Goal: Find specific page/section: Find specific page/section

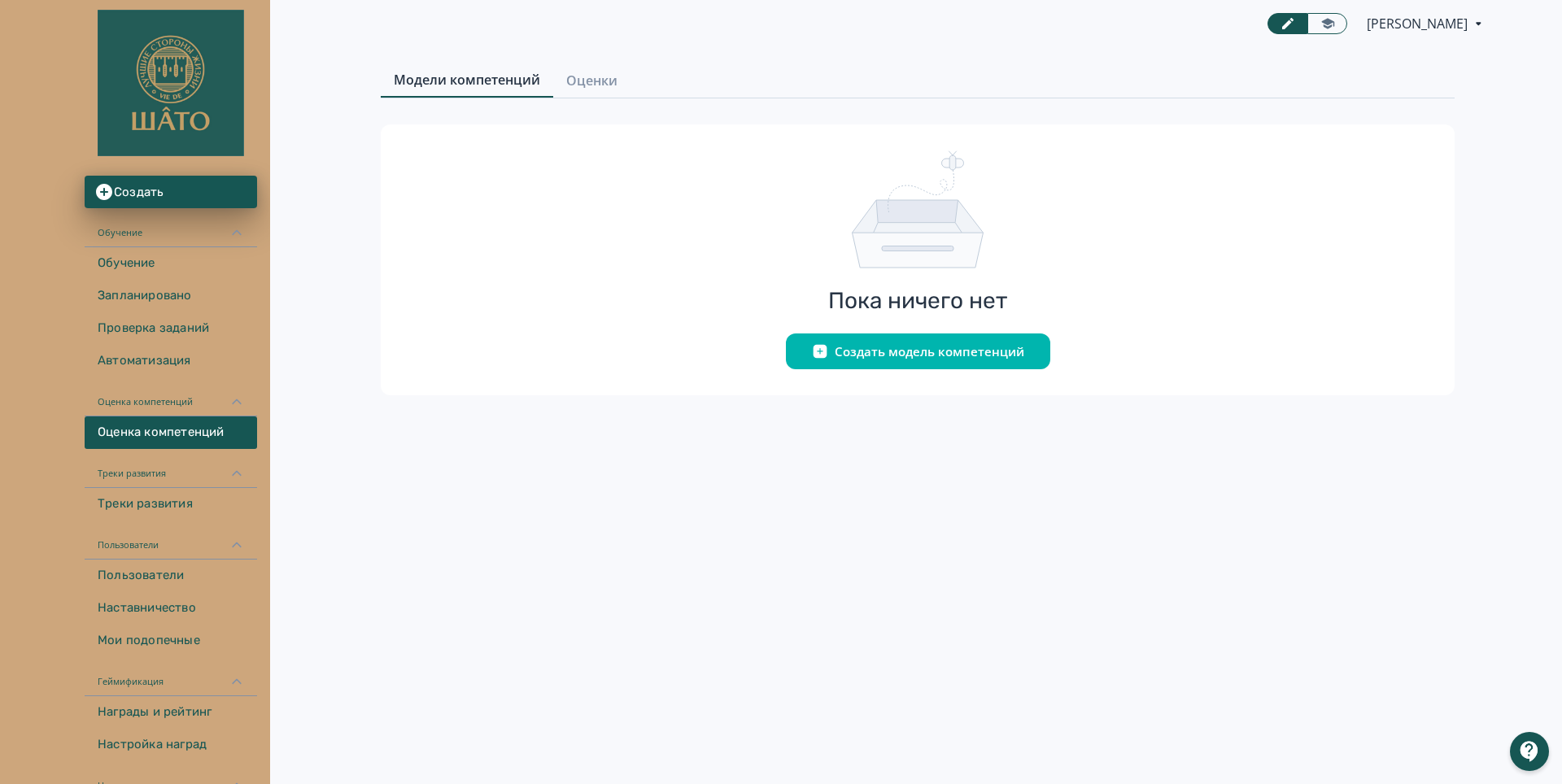
click at [236, 402] on icon at bounding box center [236, 402] width 9 height 6
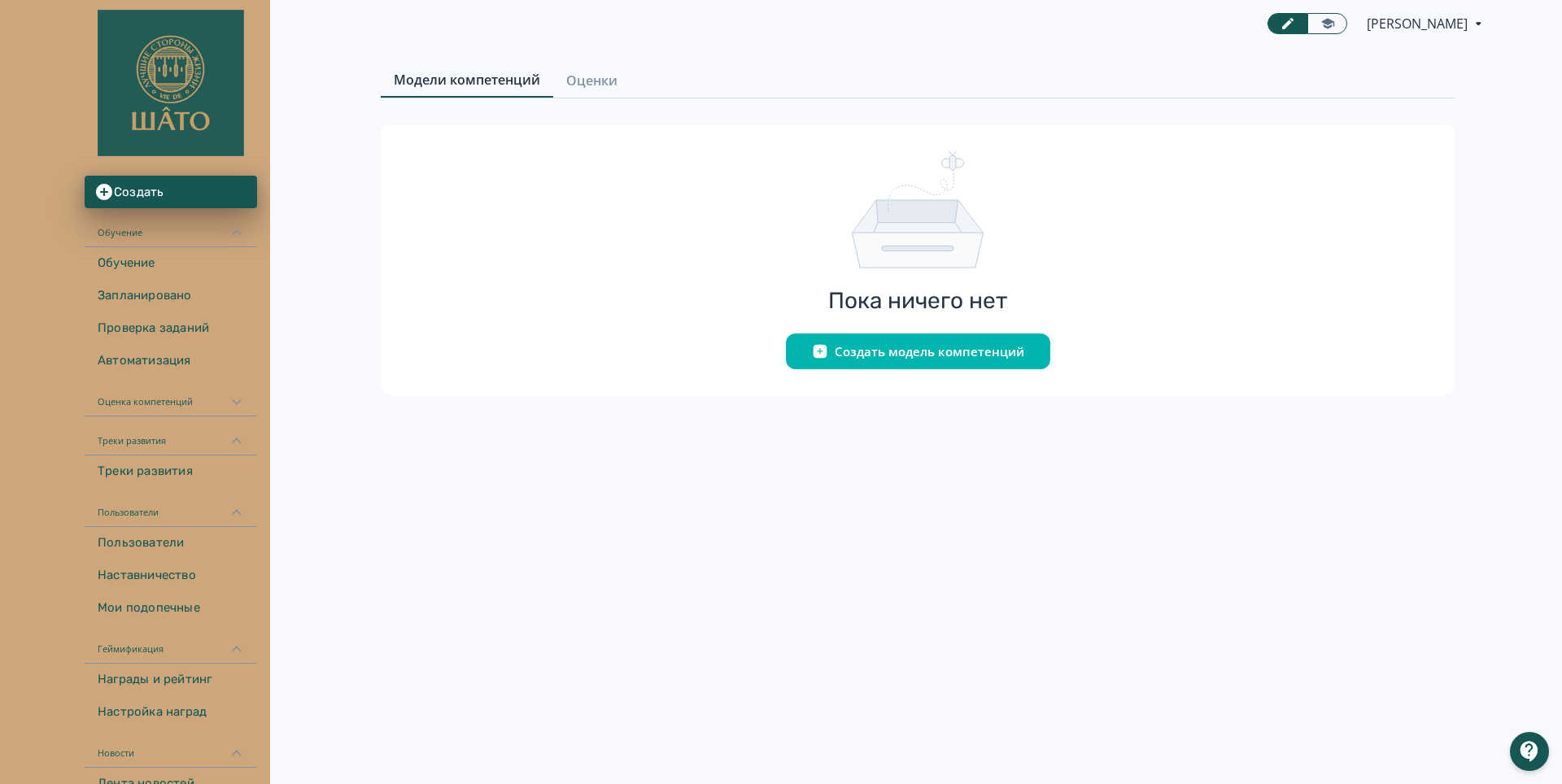
click at [238, 438] on icon at bounding box center [237, 441] width 15 height 15
click at [239, 438] on icon at bounding box center [237, 441] width 15 height 15
click at [233, 226] on icon at bounding box center [237, 232] width 15 height 15
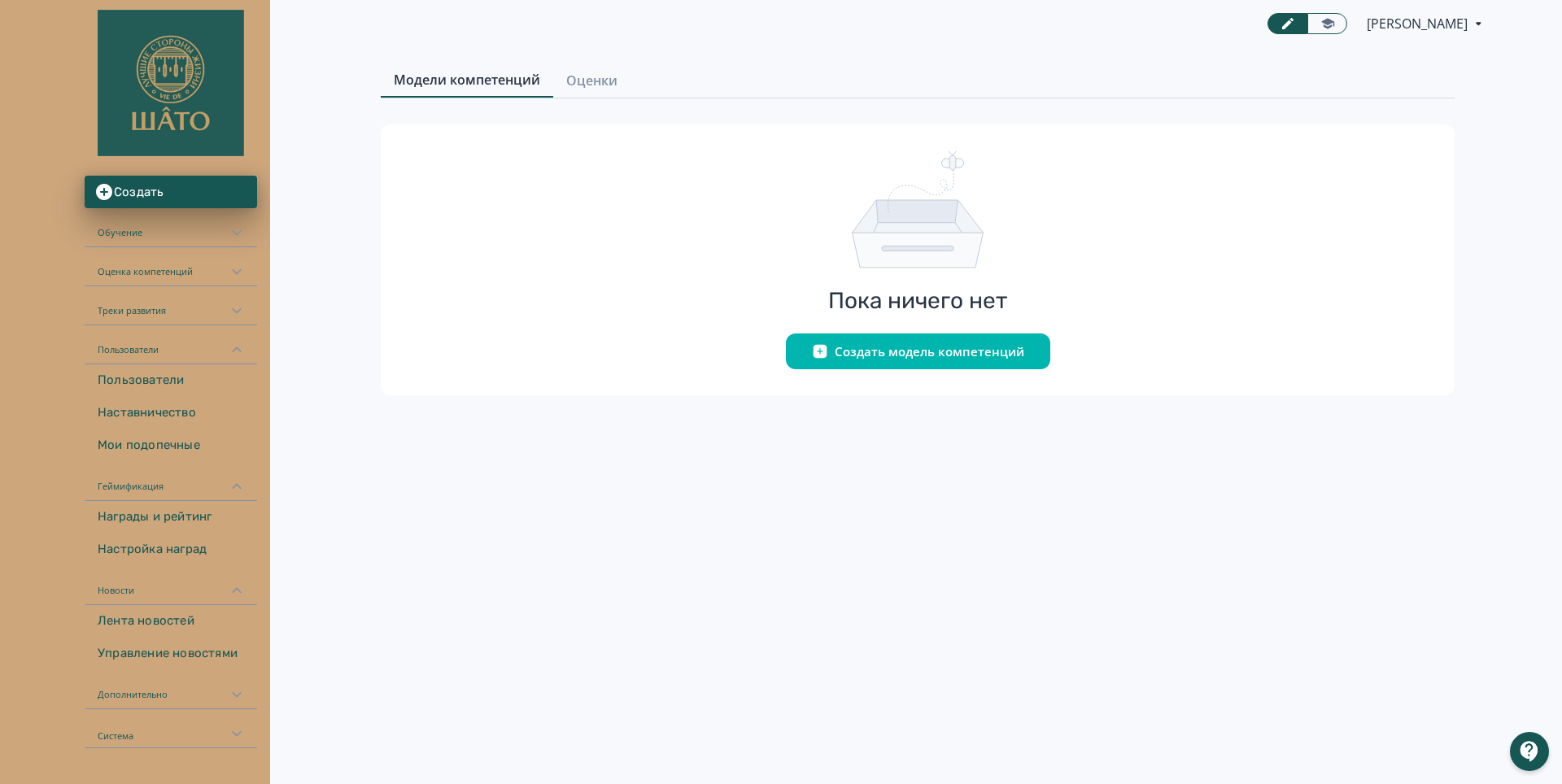
click at [236, 348] on icon at bounding box center [237, 349] width 15 height 15
click at [236, 388] on icon at bounding box center [236, 389] width 9 height 6
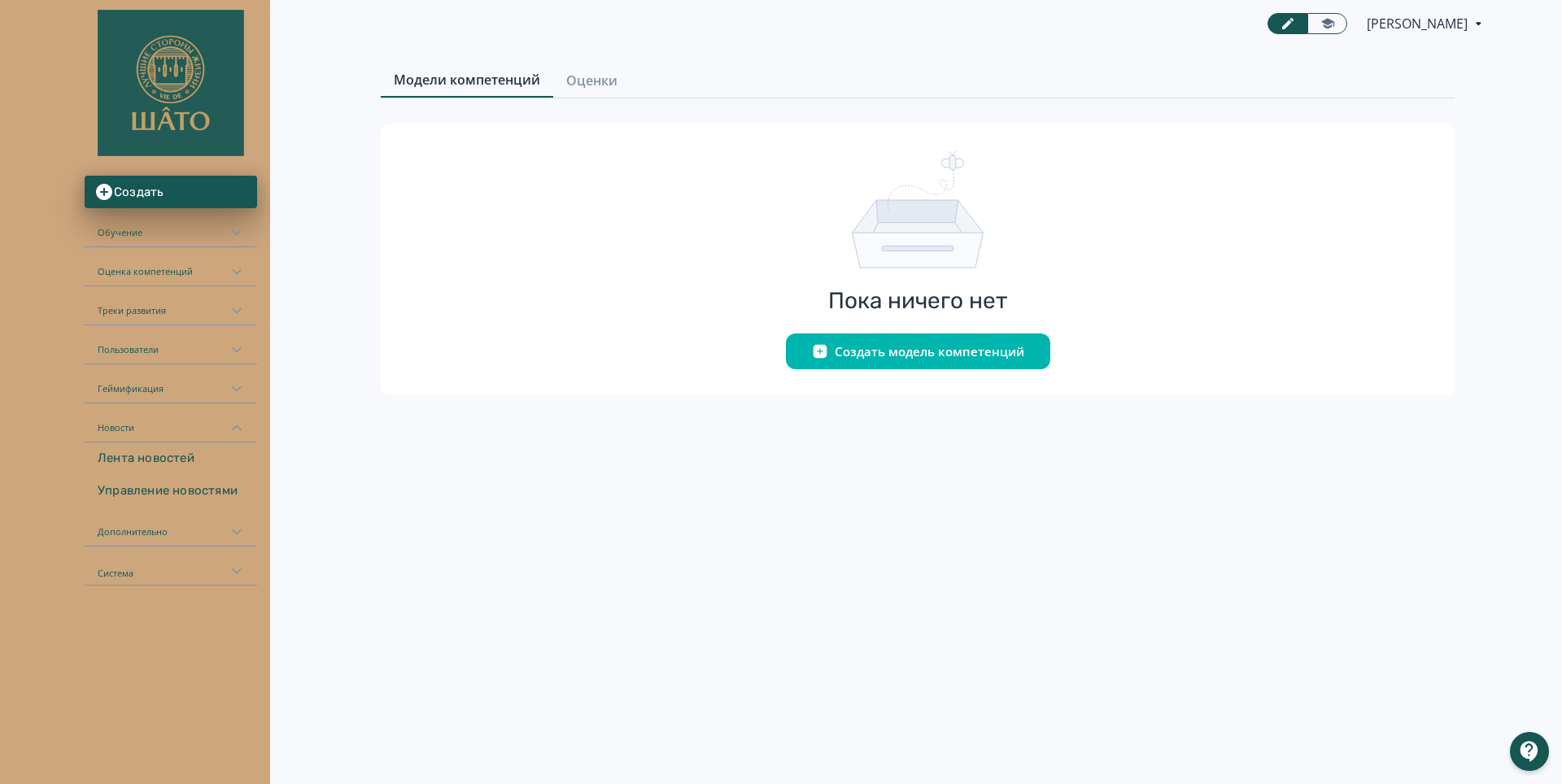
click at [240, 430] on icon at bounding box center [237, 428] width 15 height 15
click at [193, 455] on link "Лента новостей" at bounding box center [171, 459] width 173 height 33
